Goal: Information Seeking & Learning: Learn about a topic

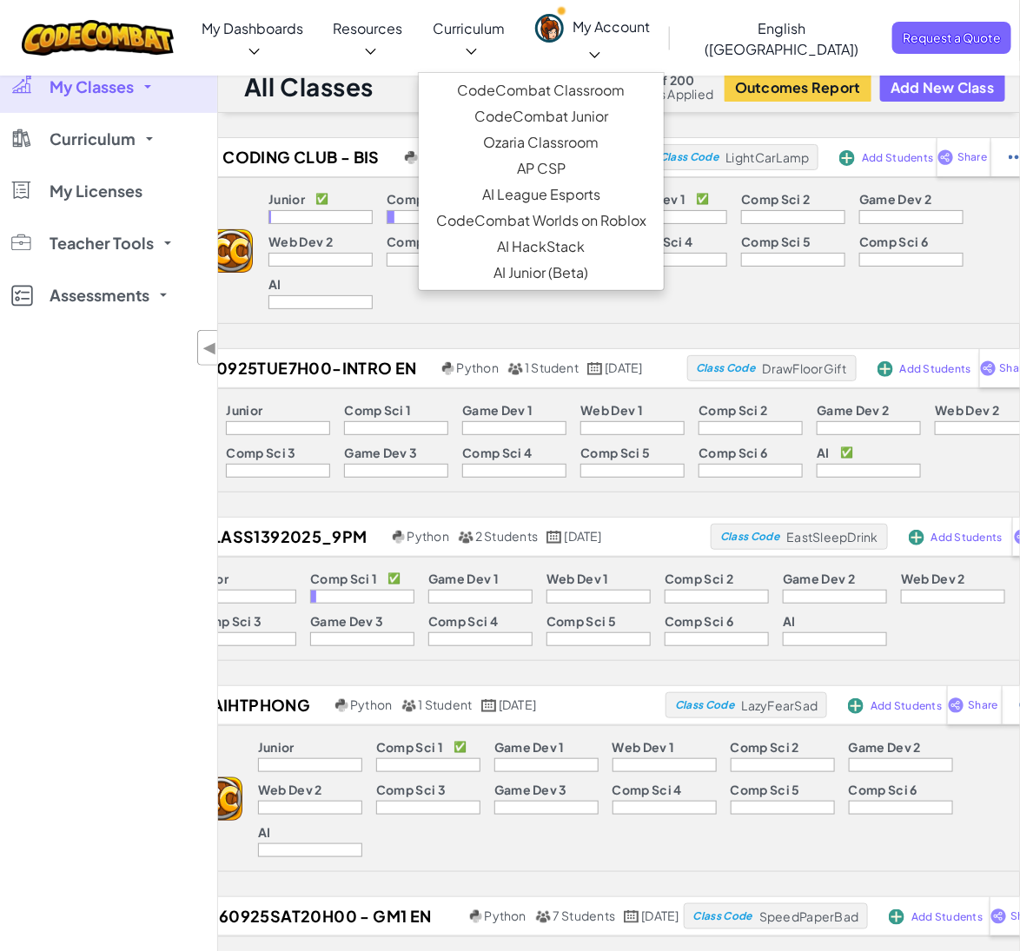
click at [509, 44] on link "Curriculum" at bounding box center [469, 38] width 102 height 68
click at [633, 77] on link "CodeCombat Classroom" at bounding box center [541, 90] width 245 height 26
click at [577, 77] on link "CodeCombat Classroom" at bounding box center [541, 90] width 245 height 26
click at [587, 77] on link "CodeCombat Classroom" at bounding box center [541, 90] width 245 height 26
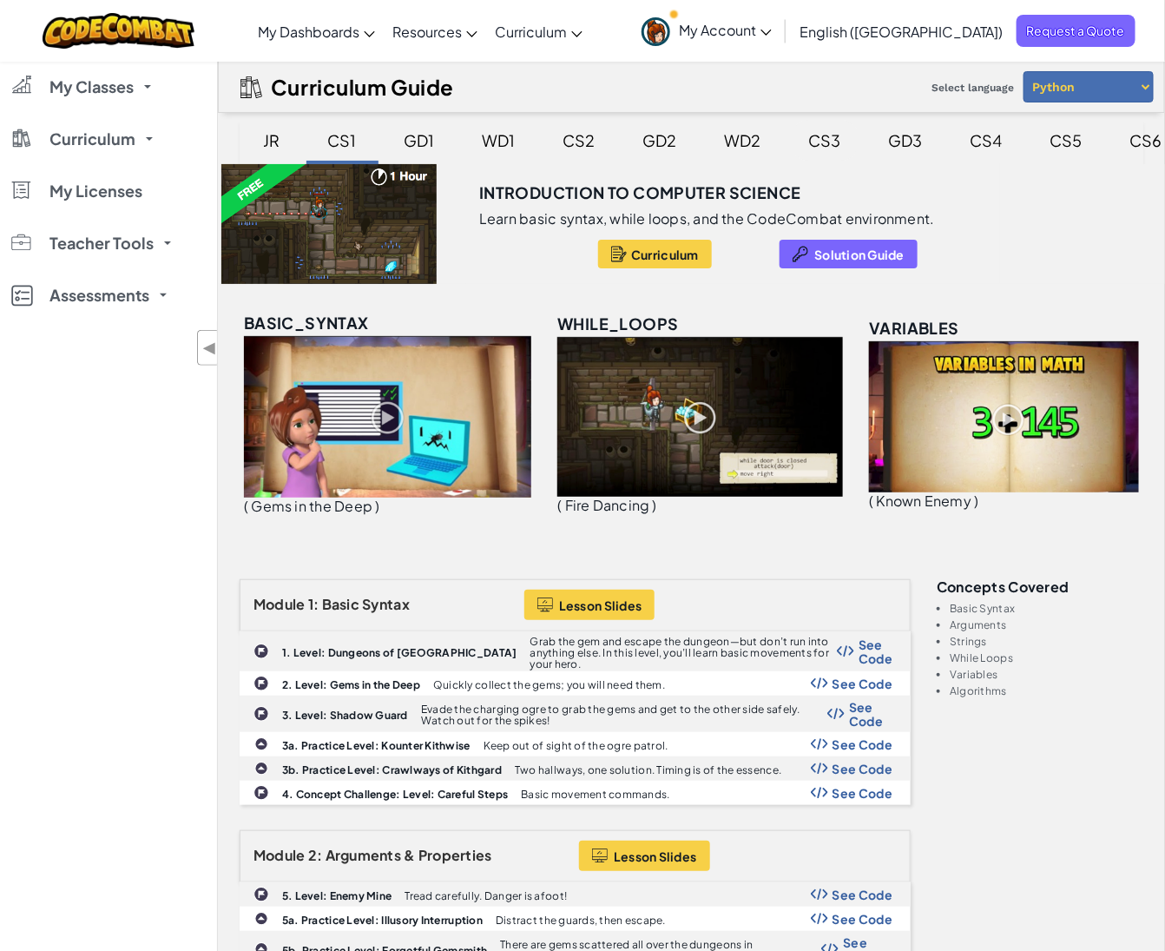
click at [824, 141] on div "CS3" at bounding box center [825, 140] width 67 height 41
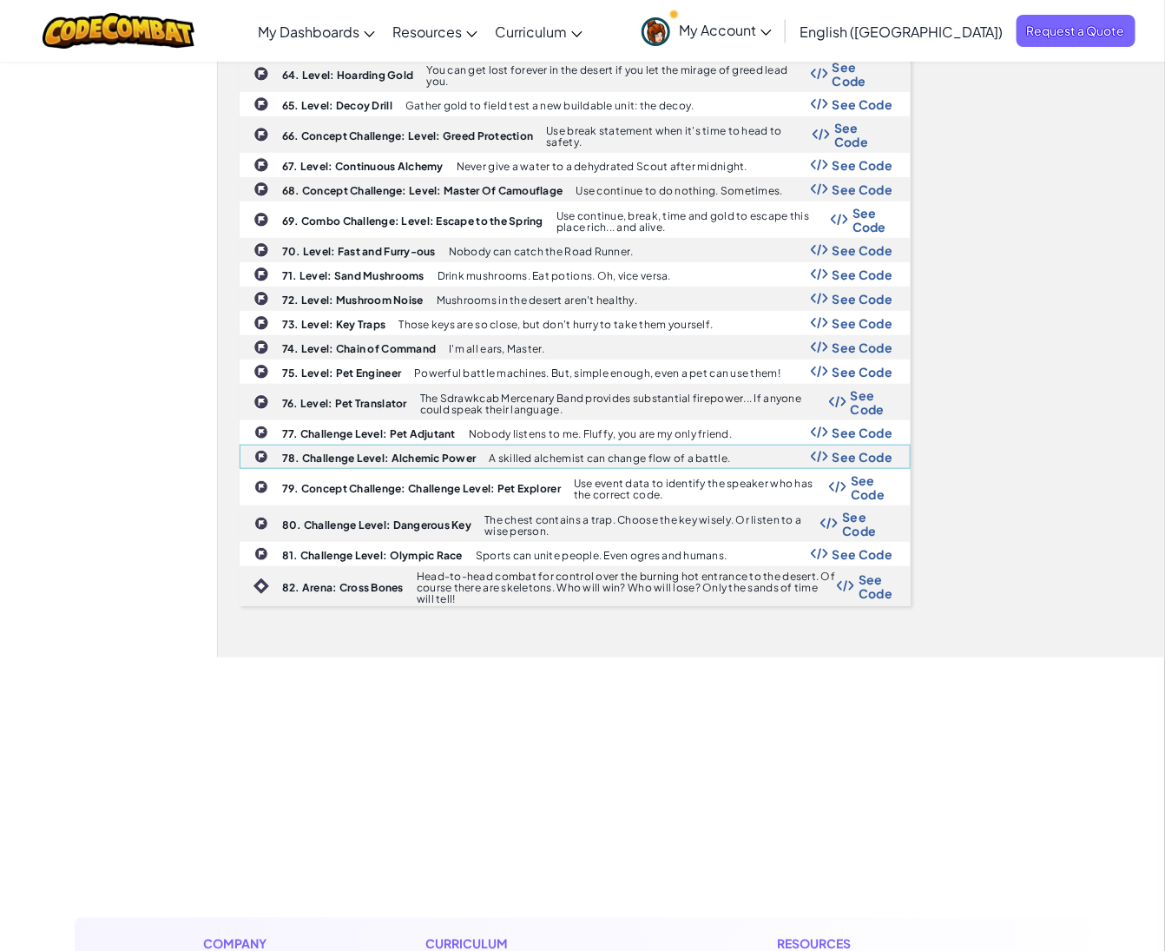
scroll to position [2345, 0]
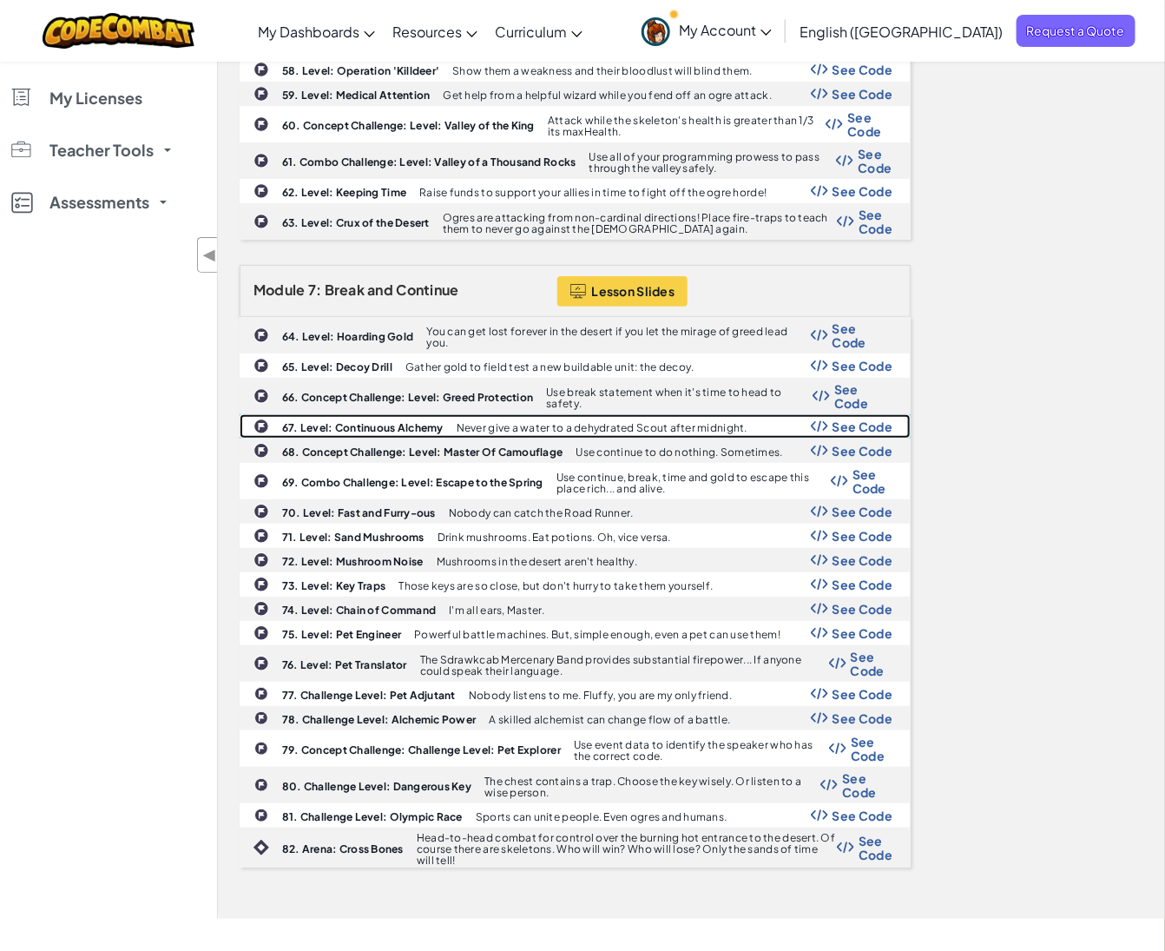
click at [858, 432] on span "See Code" at bounding box center [863, 426] width 61 height 14
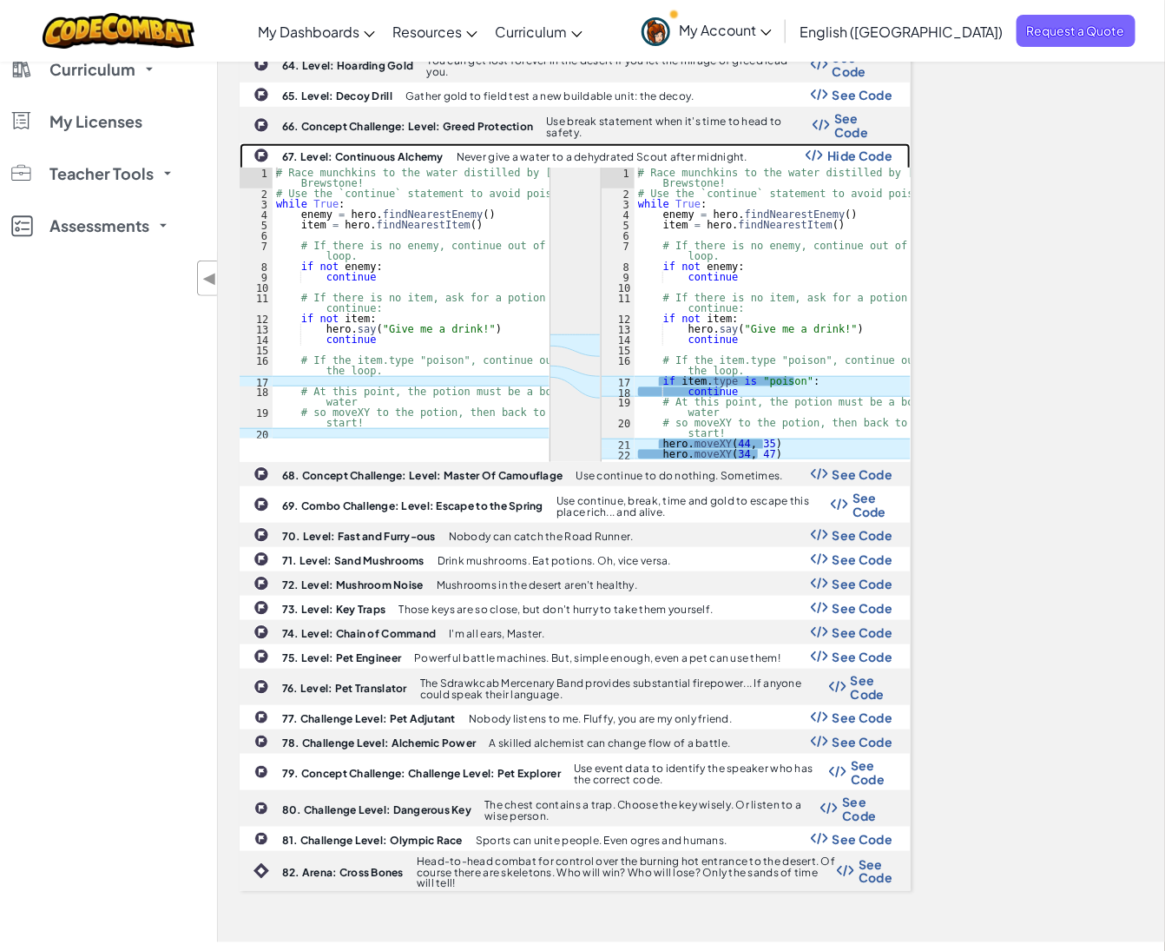
scroll to position [2736, 0]
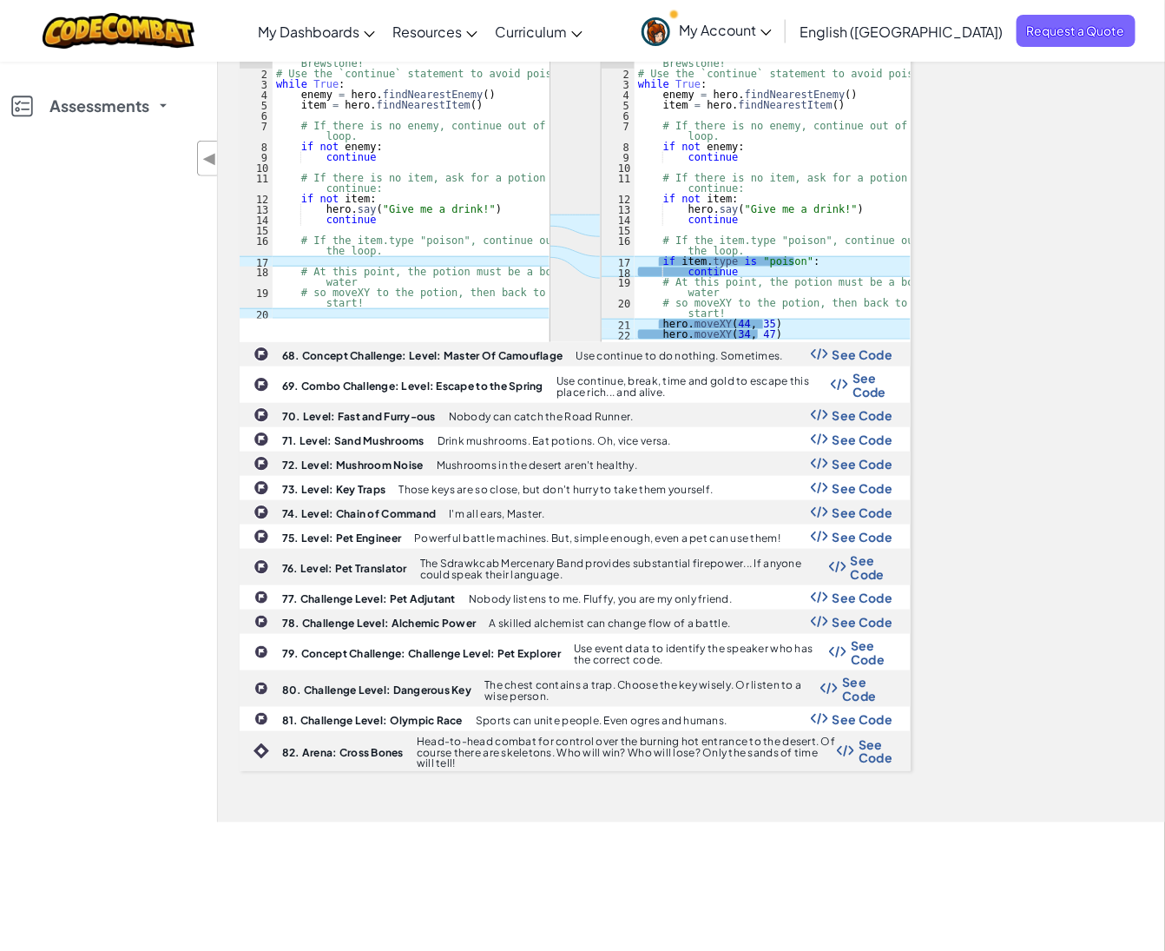
click at [102, 564] on div "My Classes All Classes CODING CLUB - BIS AI230925Tue7h00-Intro EN TRIAL/CLASS13…" at bounding box center [108, 346] width 217 height 951
click at [156, 405] on div "My Classes All Classes CODING CLUB - BIS AI230925Tue7h00-Intro EN TRIAL/CLASS13…" at bounding box center [108, 346] width 217 height 951
